Goal: Contribute content: Contribute content

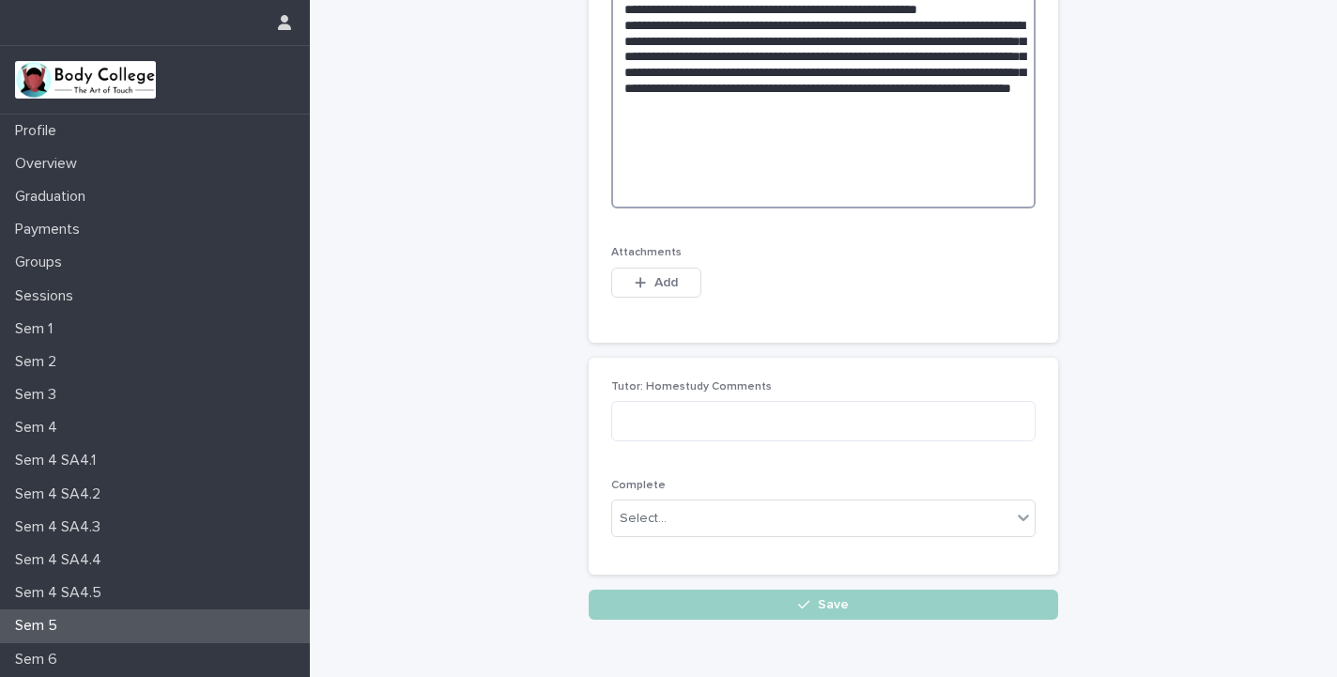
scroll to position [715, 0]
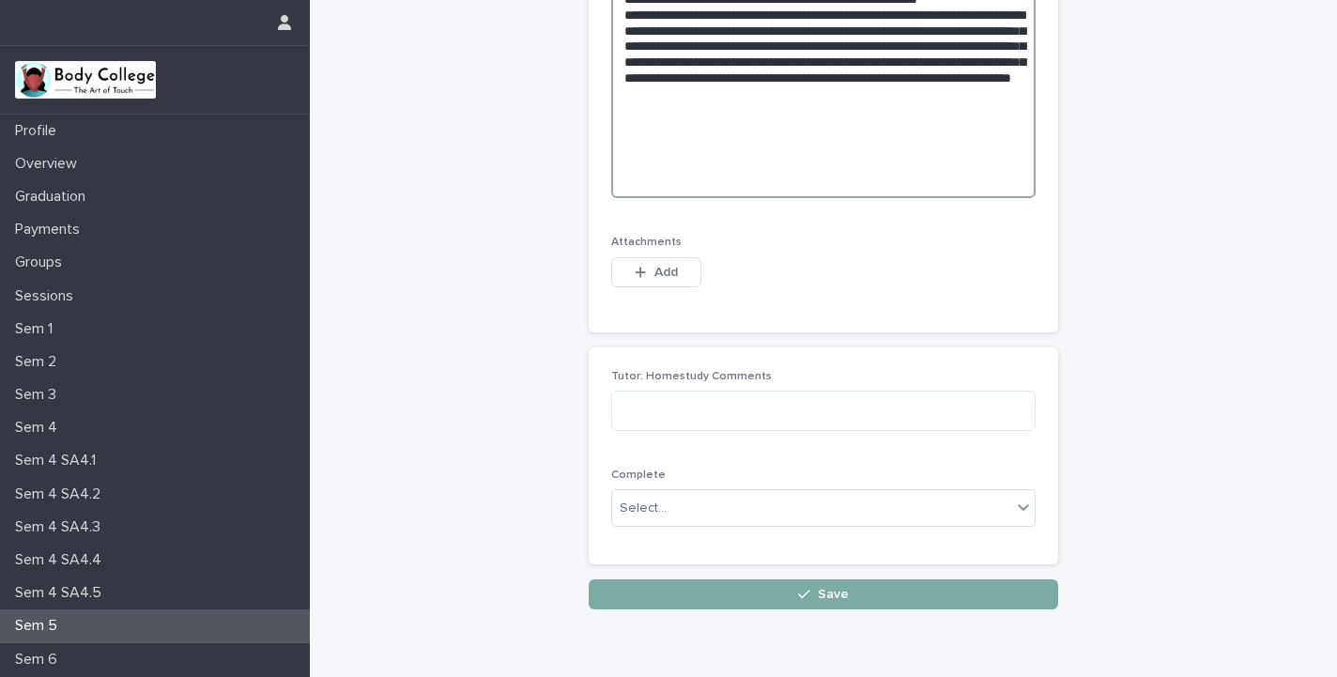
type textarea "**********"
click at [772, 579] on button "Save" at bounding box center [824, 594] width 470 height 30
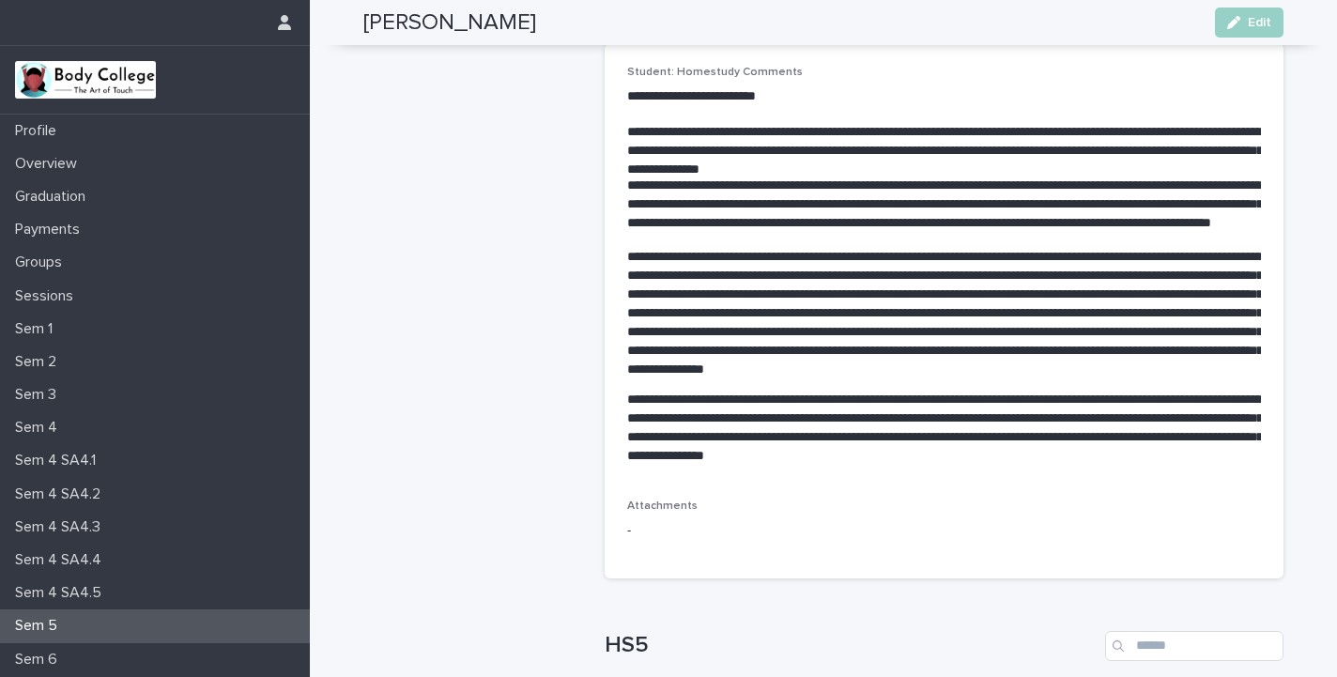
scroll to position [649, 0]
